Goal: Browse casually: Explore the website without a specific task or goal

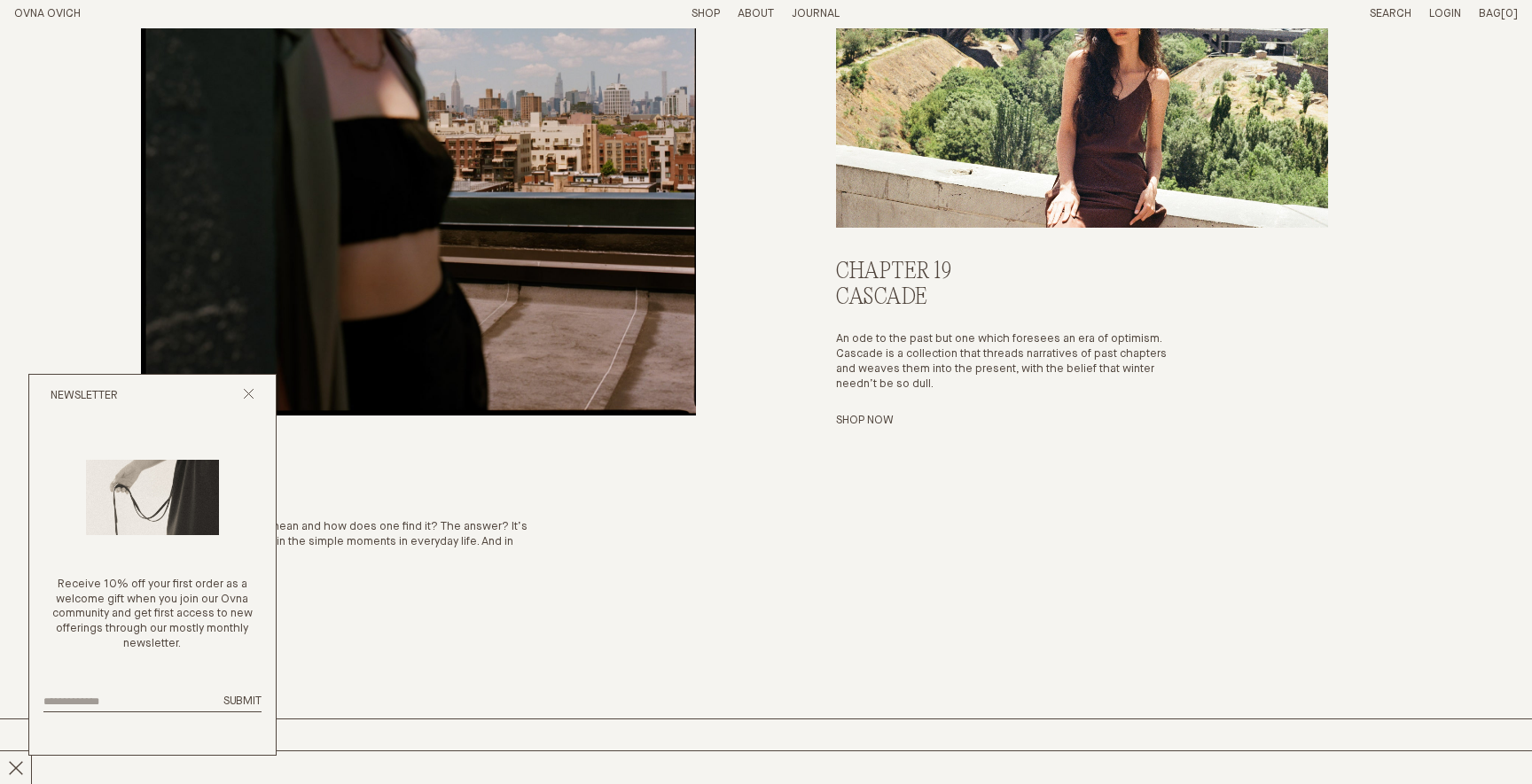
scroll to position [3968, 0]
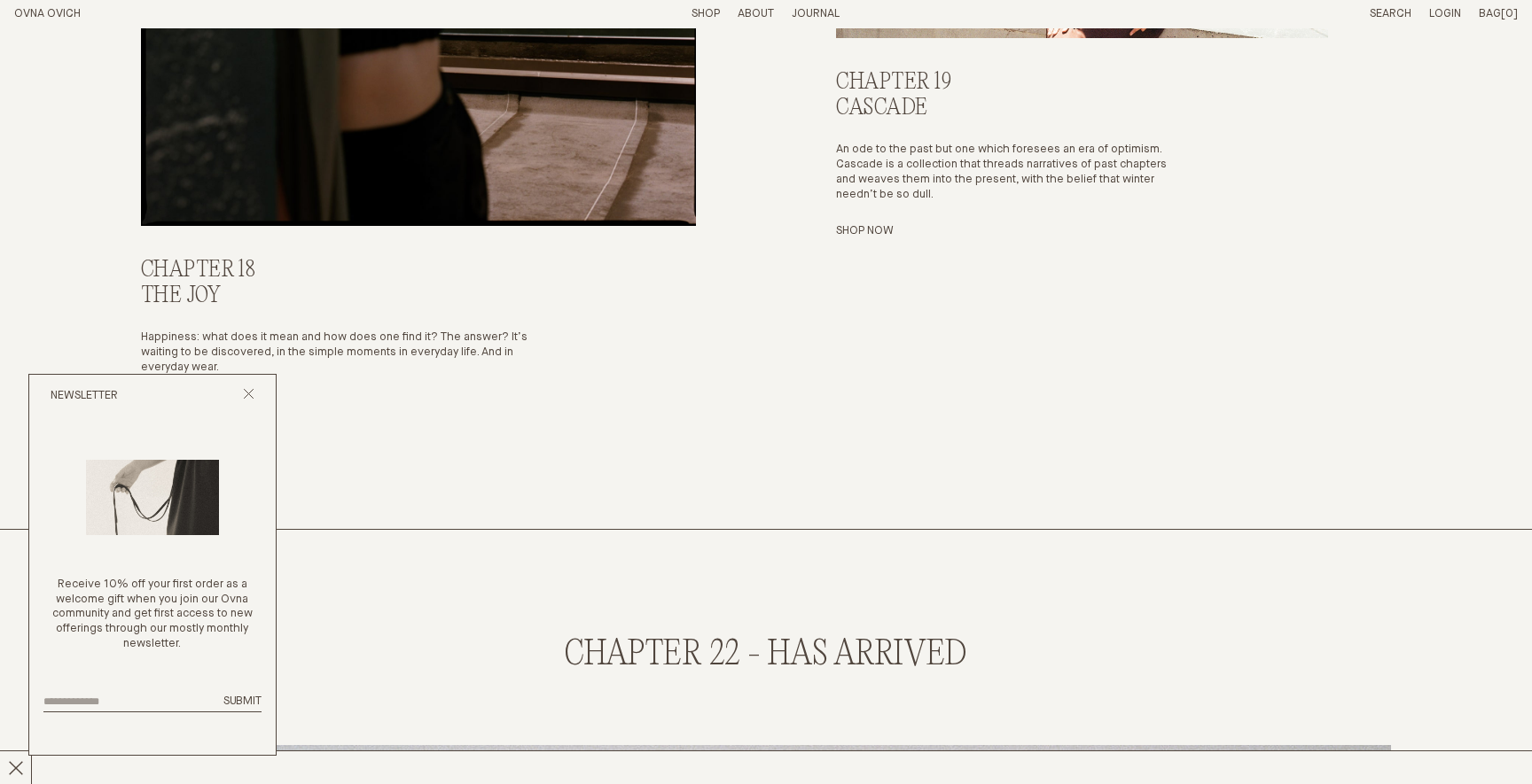
click at [254, 391] on div "Newsletter" at bounding box center [152, 396] width 246 height 43
click at [236, 397] on div "Newsletter" at bounding box center [152, 396] width 246 height 43
click at [245, 397] on icon "Close popup" at bounding box center [248, 393] width 12 height 12
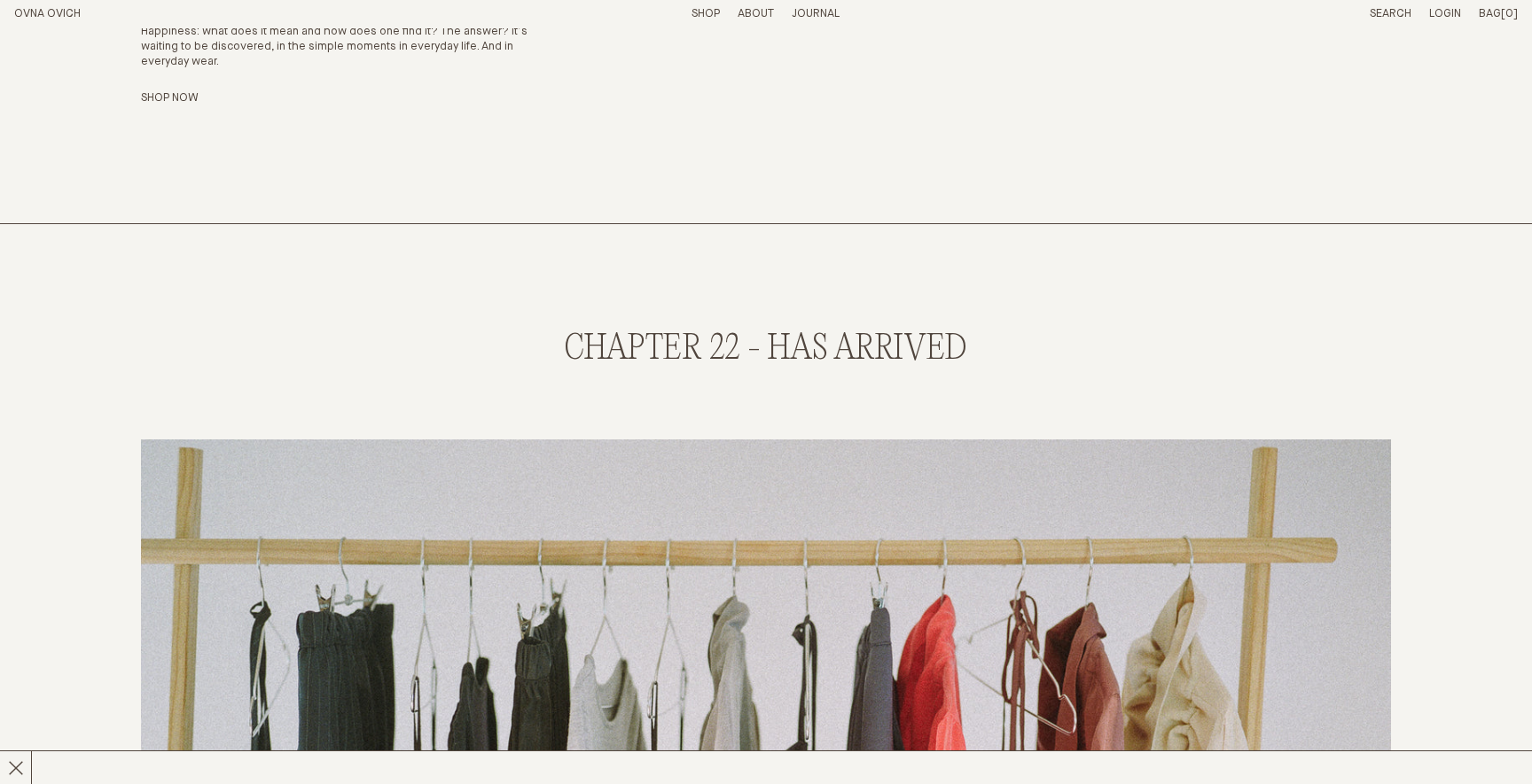
scroll to position [4287, 0]
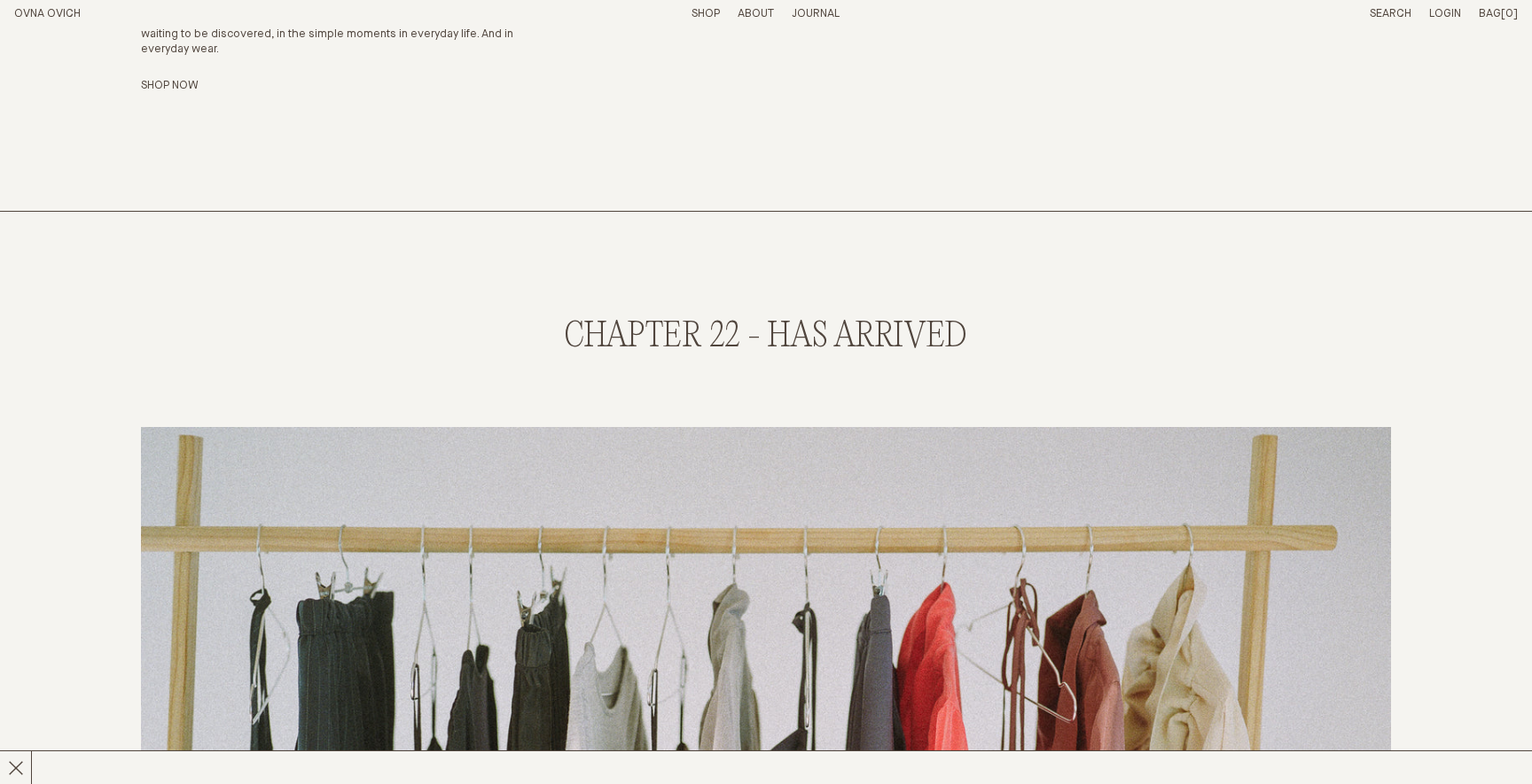
click at [749, 327] on h2 "CHAPTER 22 - has arrived" at bounding box center [765, 336] width 402 height 38
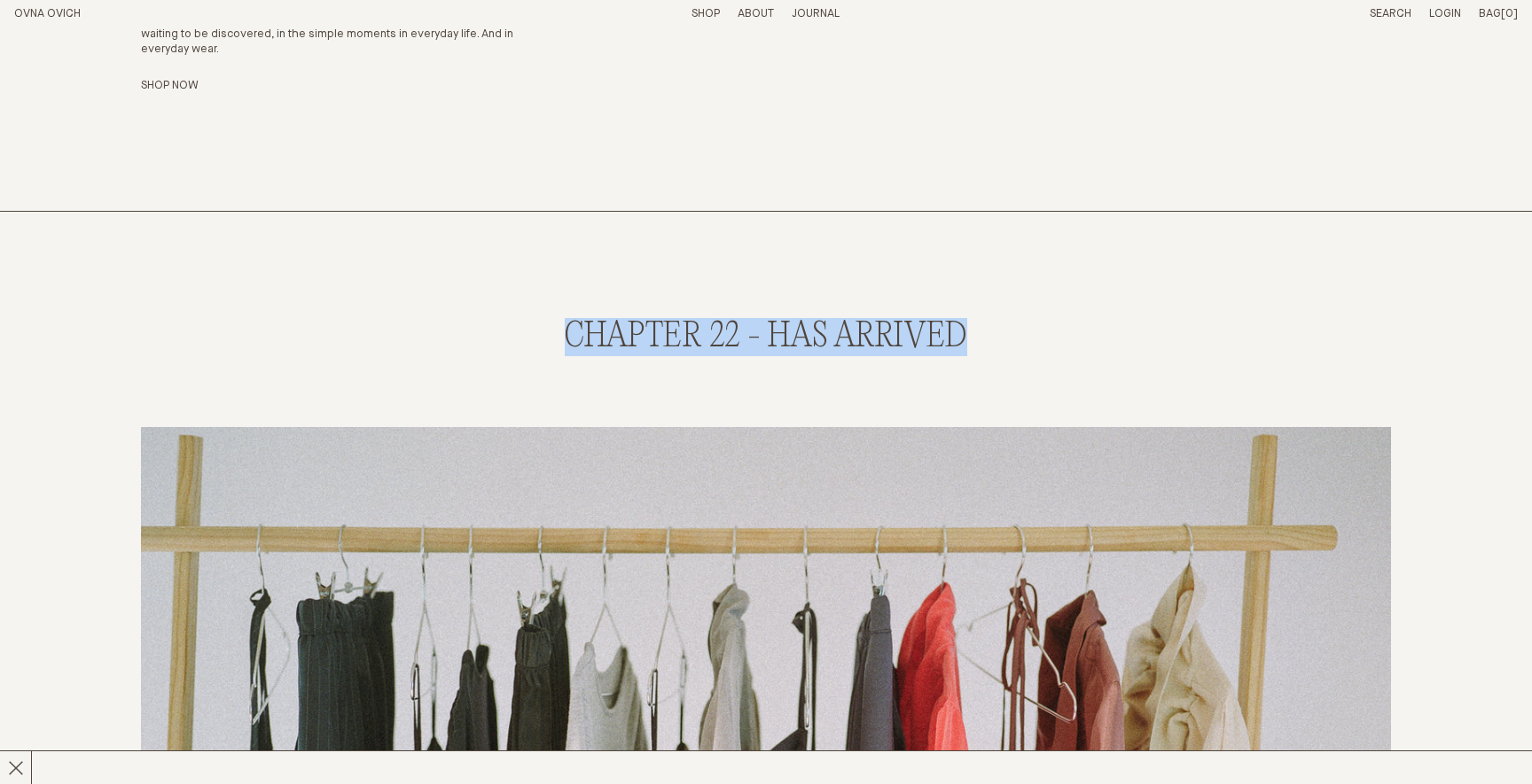
click at [749, 327] on h2 "CHAPTER 22 - has arrived" at bounding box center [765, 336] width 402 height 38
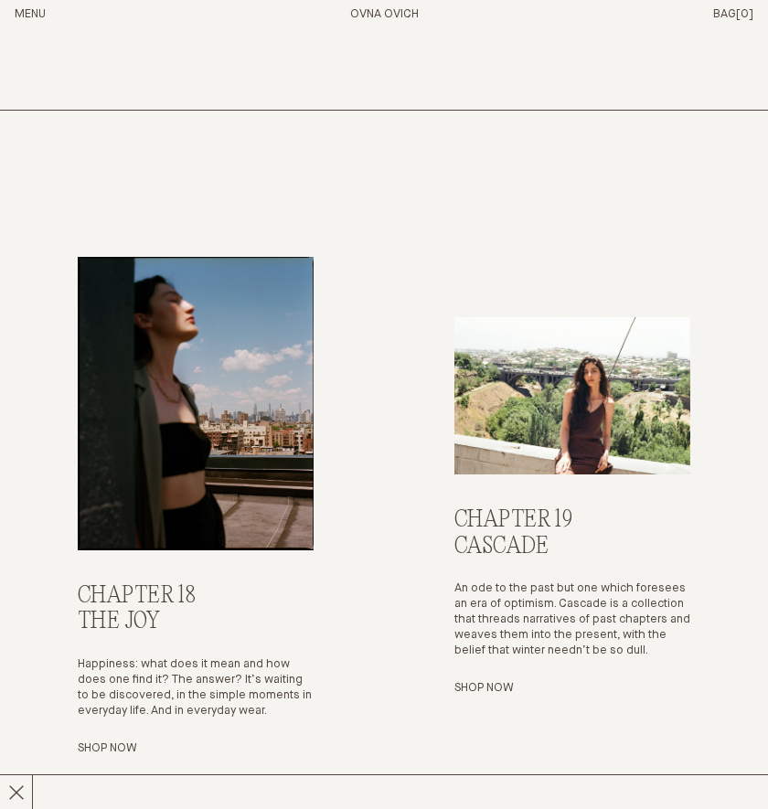
scroll to position [3886, 0]
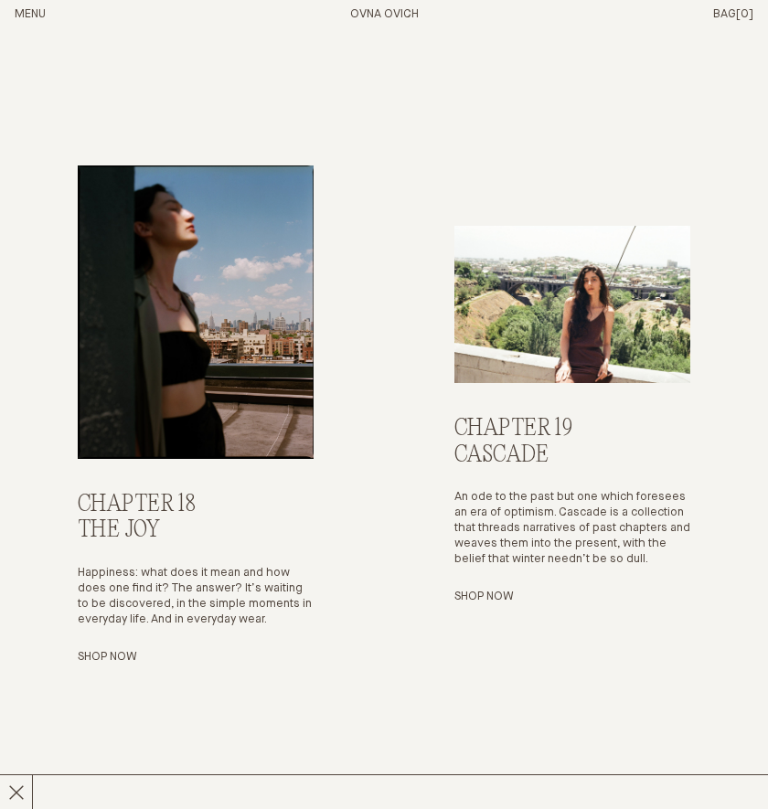
click at [682, 676] on div "Chapter 18 The Joy Happiness: what does it mean and how does one find it? The a…" at bounding box center [384, 415] width 739 height 792
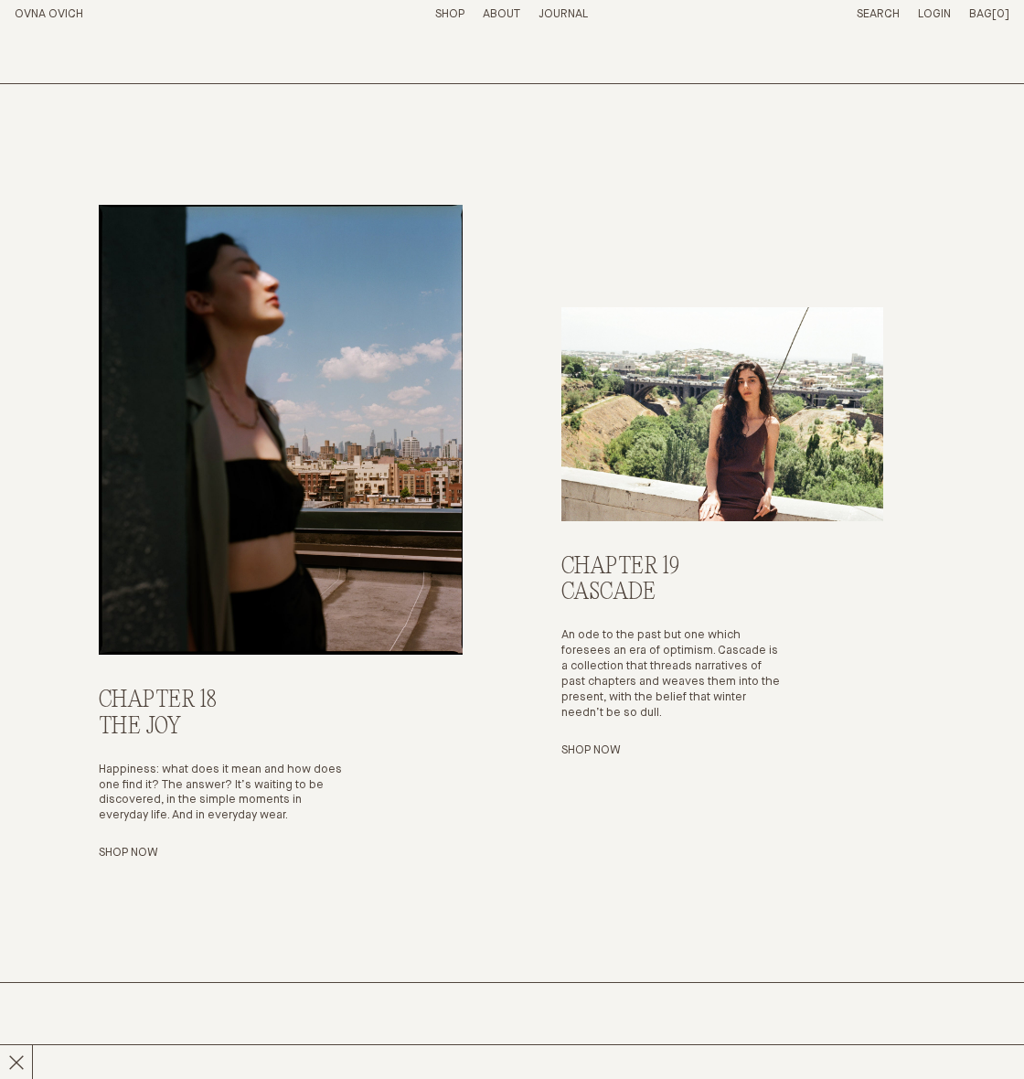
scroll to position [2853, 0]
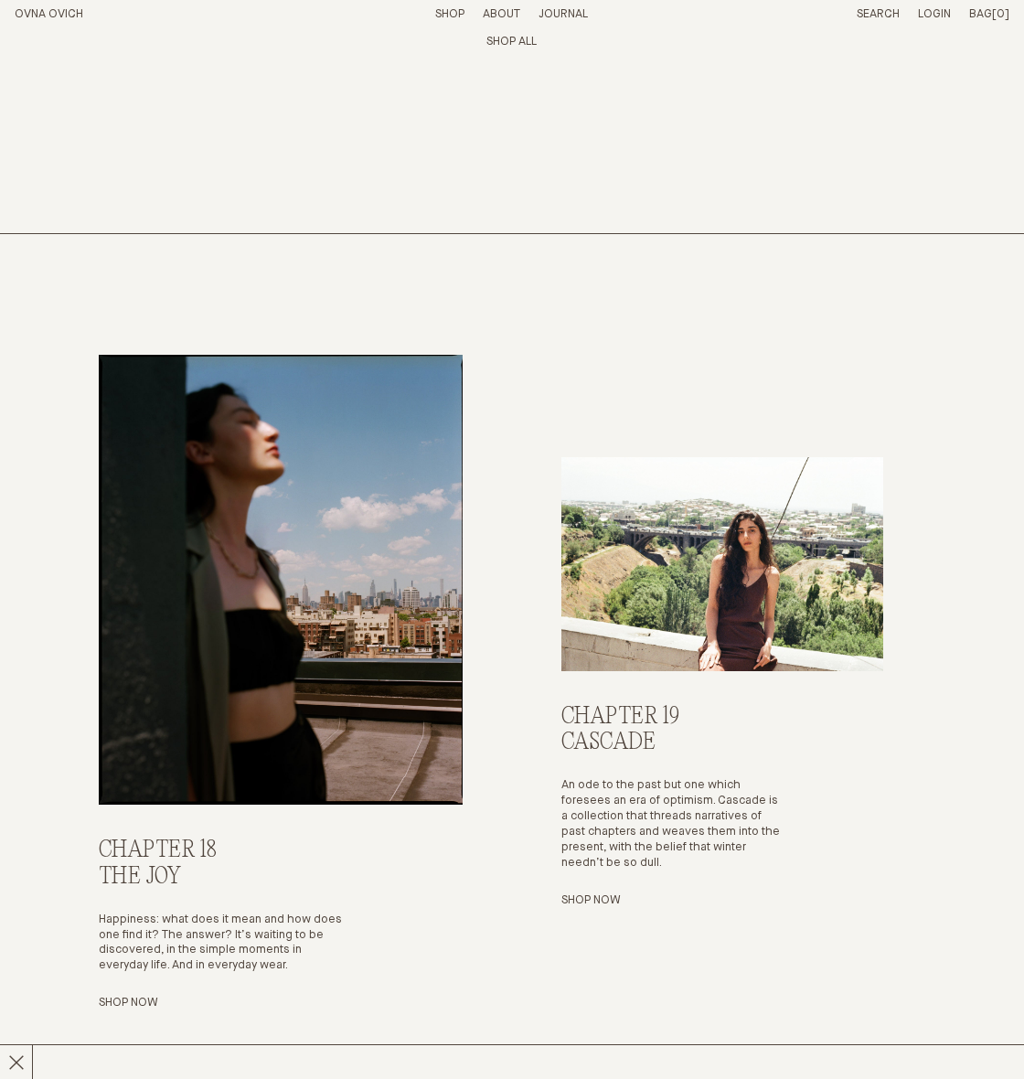
click at [1011, 808] on section "Chapter 18 The Joy Happiness: what does it mean and how does one find it? The a…" at bounding box center [512, 684] width 1024 height 900
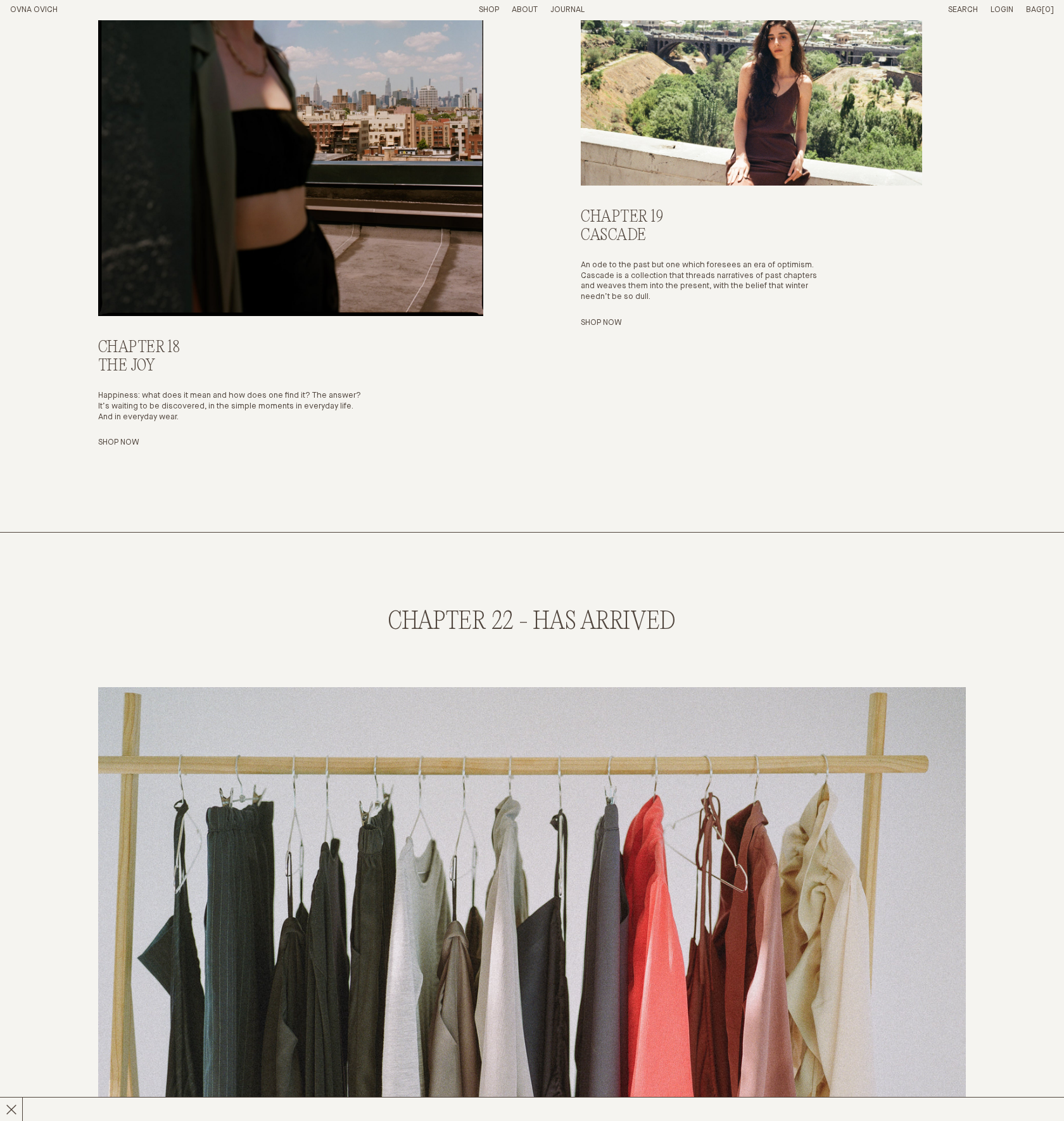
scroll to position [3201, 0]
